Goal: Information Seeking & Learning: Learn about a topic

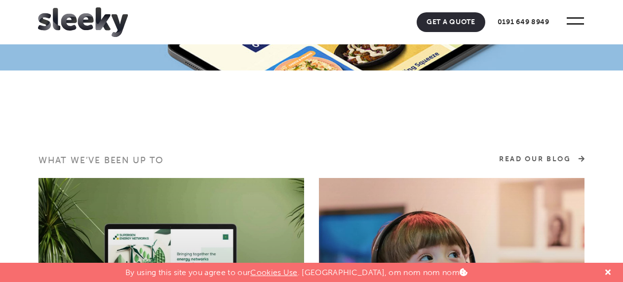
scroll to position [1539, 0]
click at [553, 164] on link "Read Our Blog" at bounding box center [541, 159] width 85 height 10
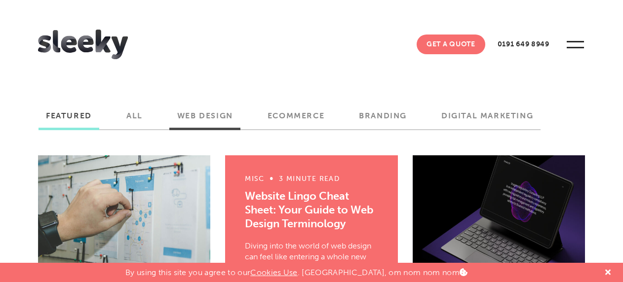
click at [213, 115] on label "Web Design" at bounding box center [205, 119] width 71 height 17
click at [0, 0] on input "Web Design" at bounding box center [0, 0] width 0 height 0
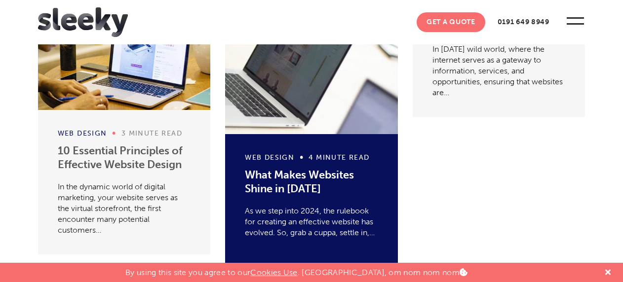
scroll to position [1135, 0]
